Goal: Information Seeking & Learning: Learn about a topic

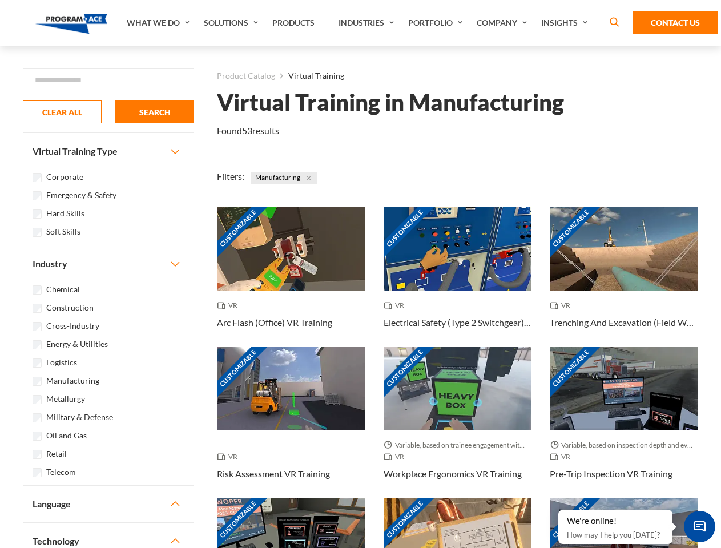
click at [159, 23] on link "What We Do" at bounding box center [159, 23] width 77 height 46
click at [232, 23] on link "Solutions" at bounding box center [232, 23] width 68 height 46
click at [367, 23] on link "Industries" at bounding box center [368, 23] width 70 height 46
click at [504, 23] on link "Company" at bounding box center [503, 23] width 64 height 46
click at [566, 23] on link "Insights" at bounding box center [565, 23] width 60 height 46
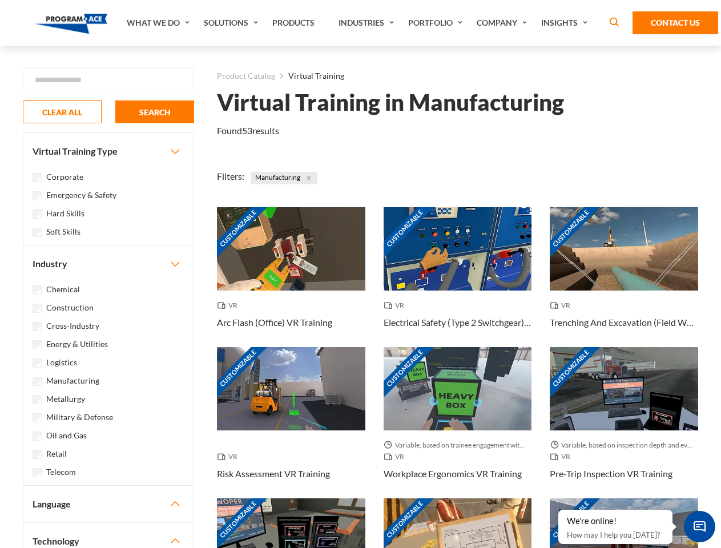
click at [0, 0] on div "Blog White Papers News" at bounding box center [0, 0] width 0 height 0
click at [0, 0] on strong "How Virtual Learning Can Enhance Workforce Productivity: A Guide for L&D Manage…" at bounding box center [0, 0] width 0 height 0
click at [699, 526] on span "Minimize live chat window" at bounding box center [699, 526] width 42 height 42
click at [559, 510] on div "Customizable" at bounding box center [623, 539] width 148 height 83
